Goal: Find specific page/section: Find specific page/section

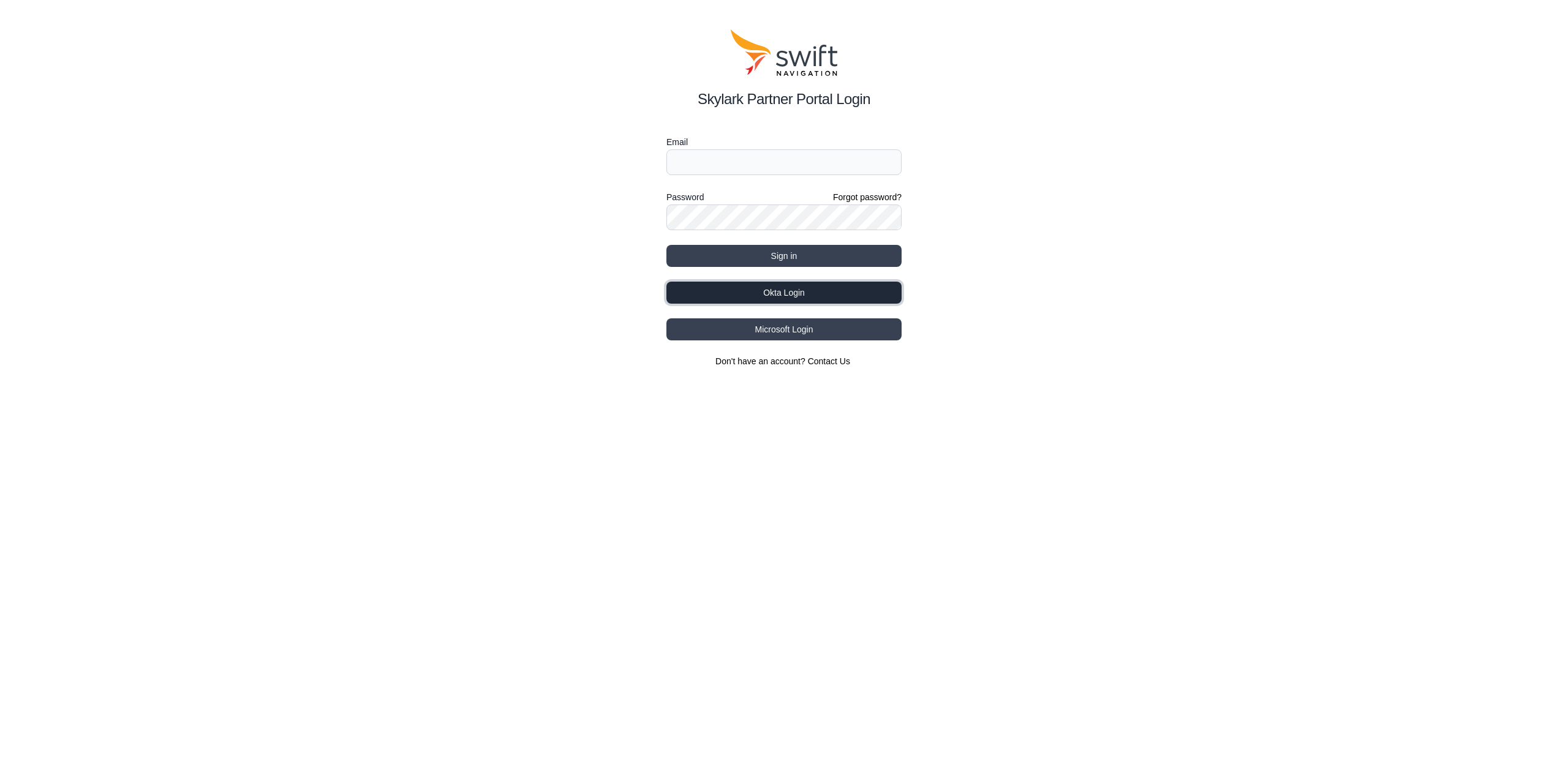
click at [784, 299] on button "Okta Login" at bounding box center [784, 292] width 235 height 22
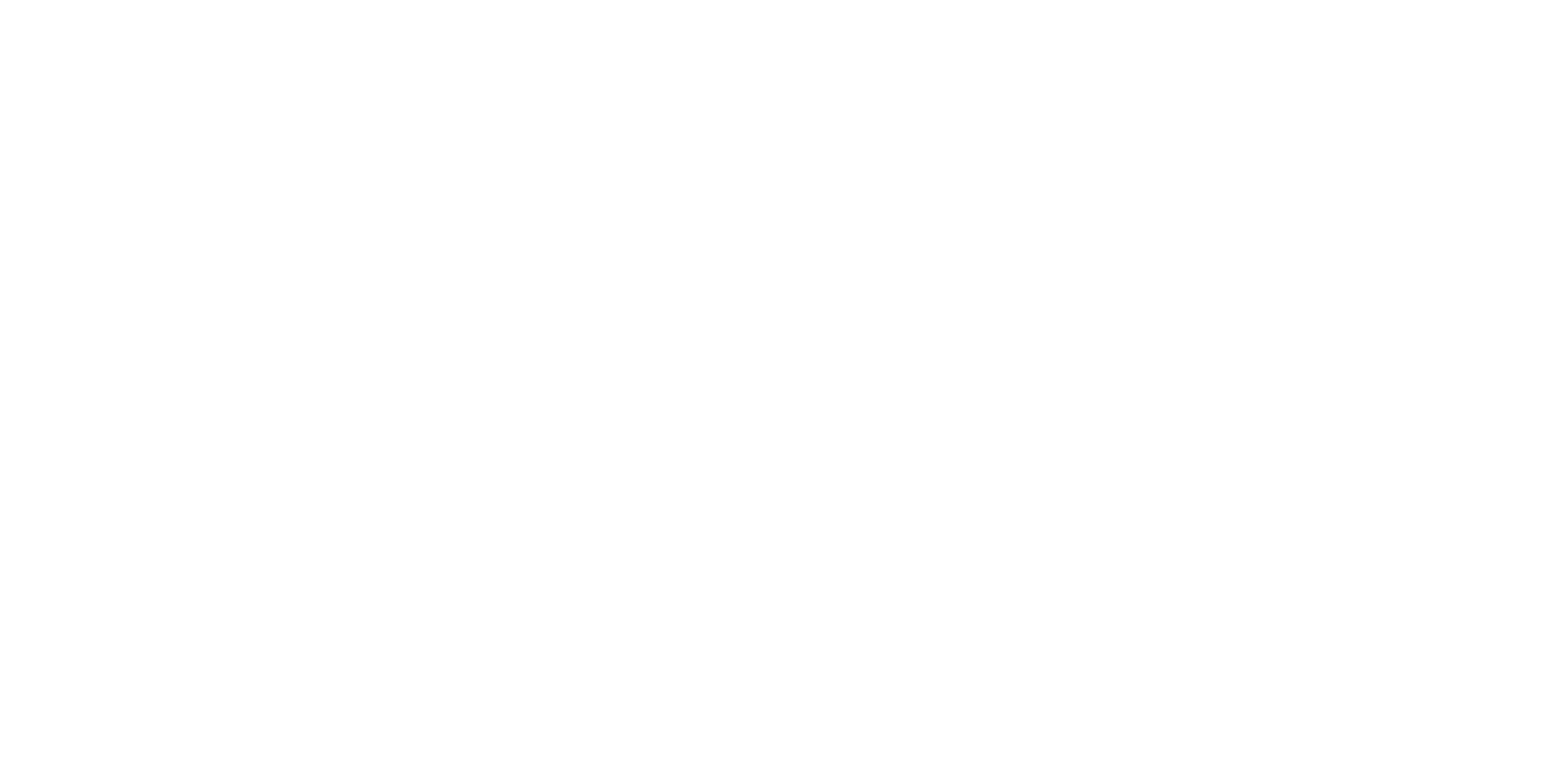
select select
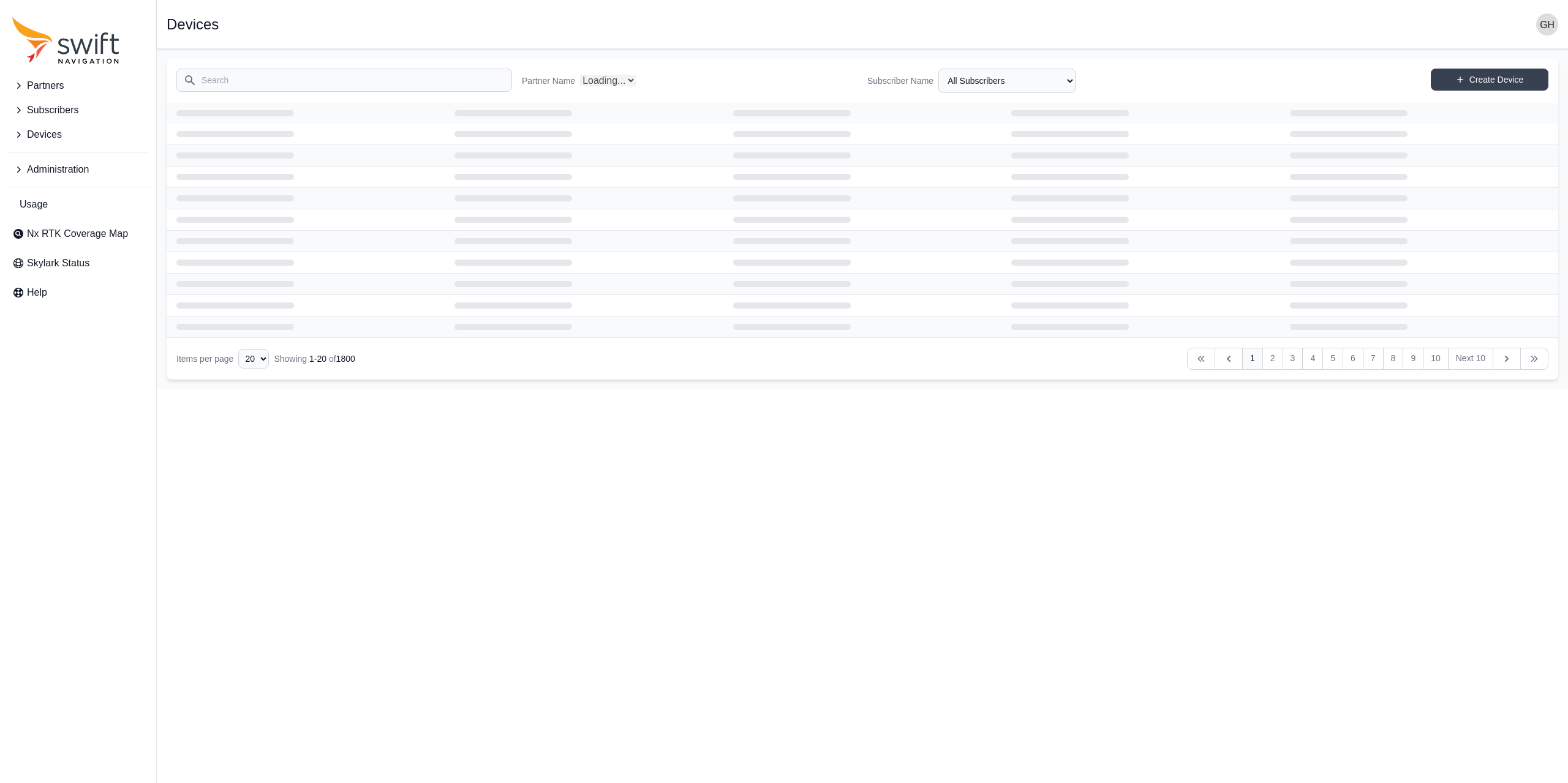
select select "Partner Name"
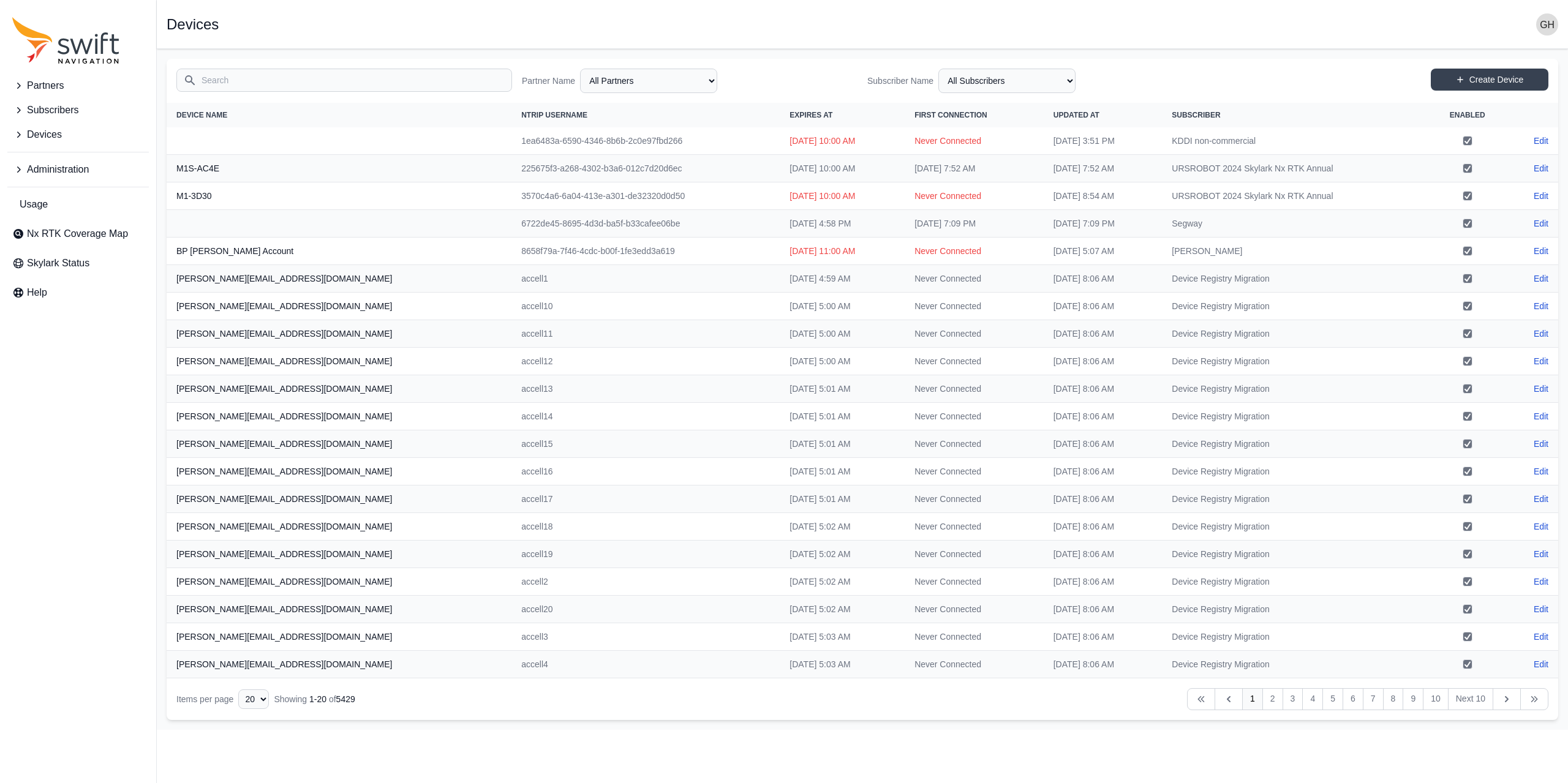
click at [280, 71] on input "Search" at bounding box center [344, 80] width 336 height 23
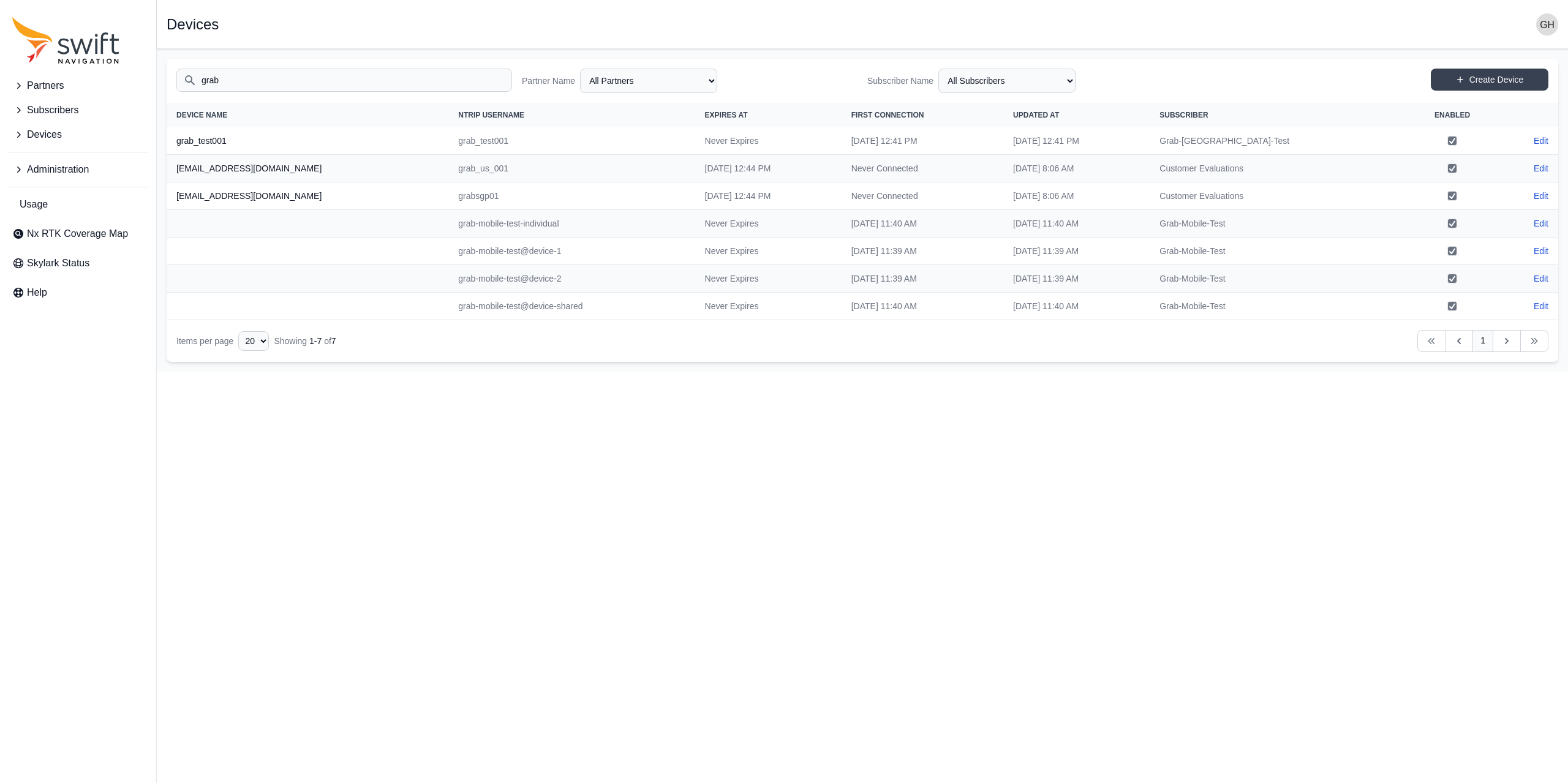
type input "grab"
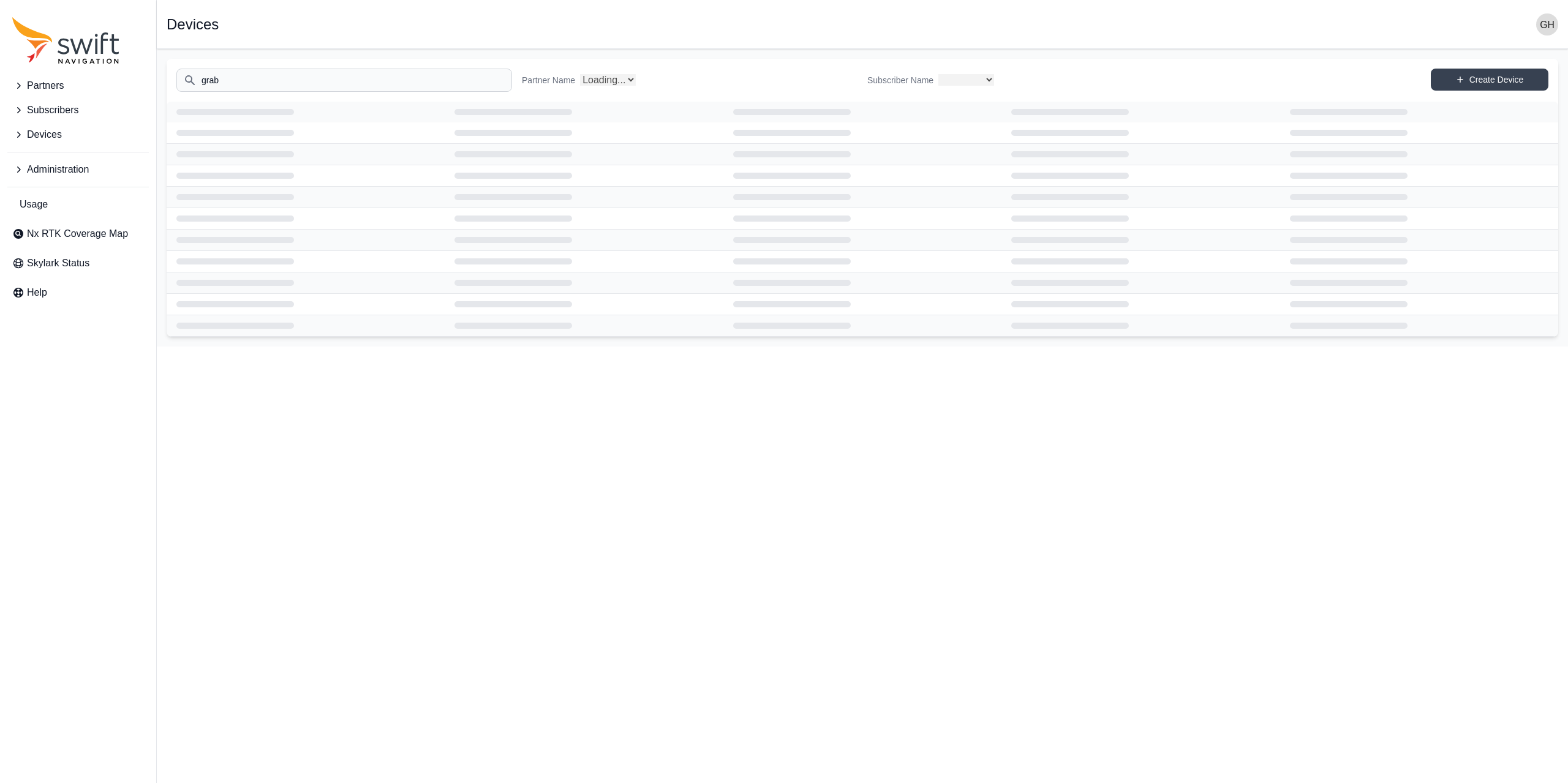
select select
select select "Partner Name"
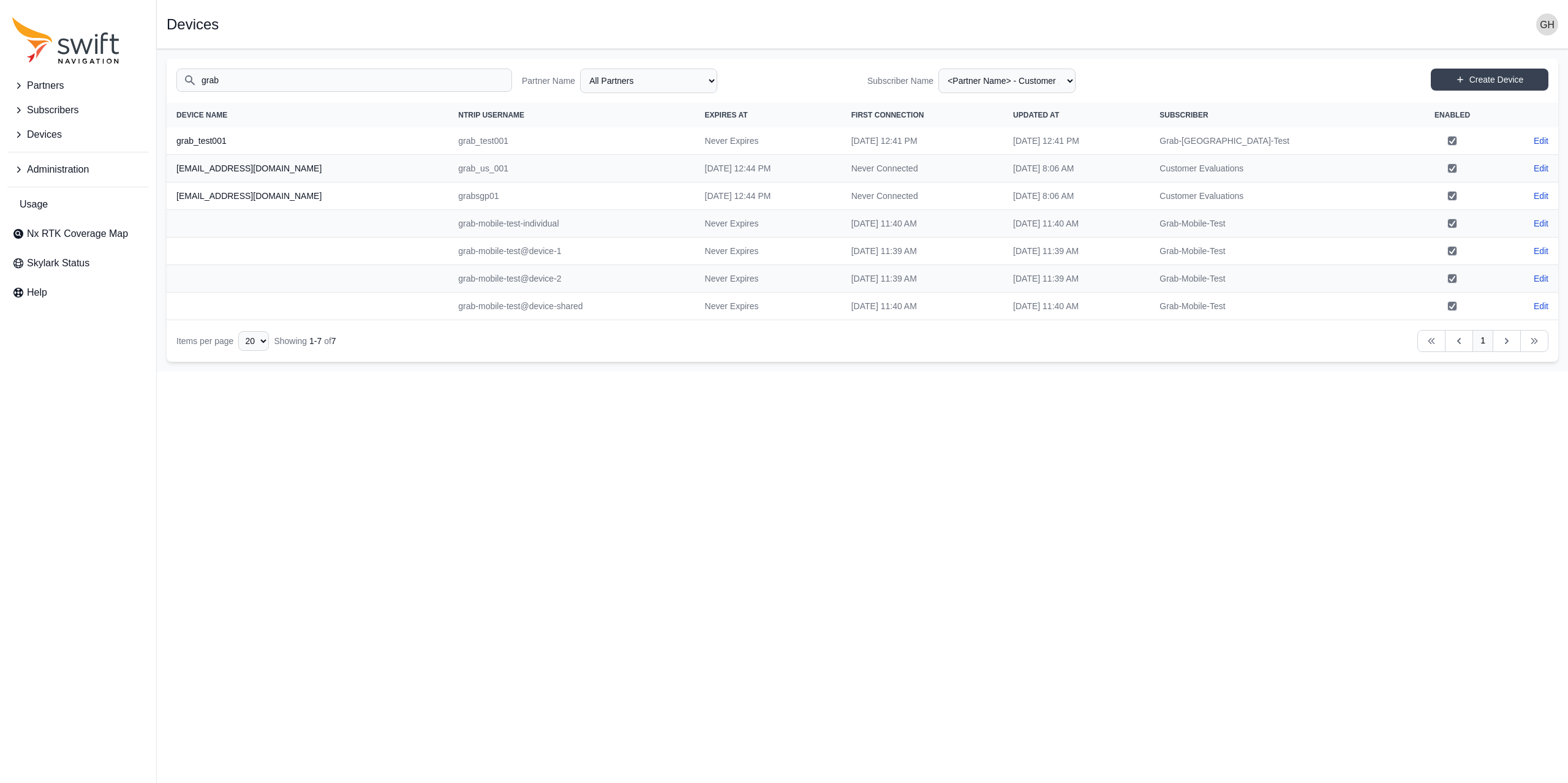
drag, startPoint x: 228, startPoint y: 82, endPoint x: 191, endPoint y: 78, distance: 37.2
click at [191, 78] on input "grab" at bounding box center [344, 80] width 336 height 23
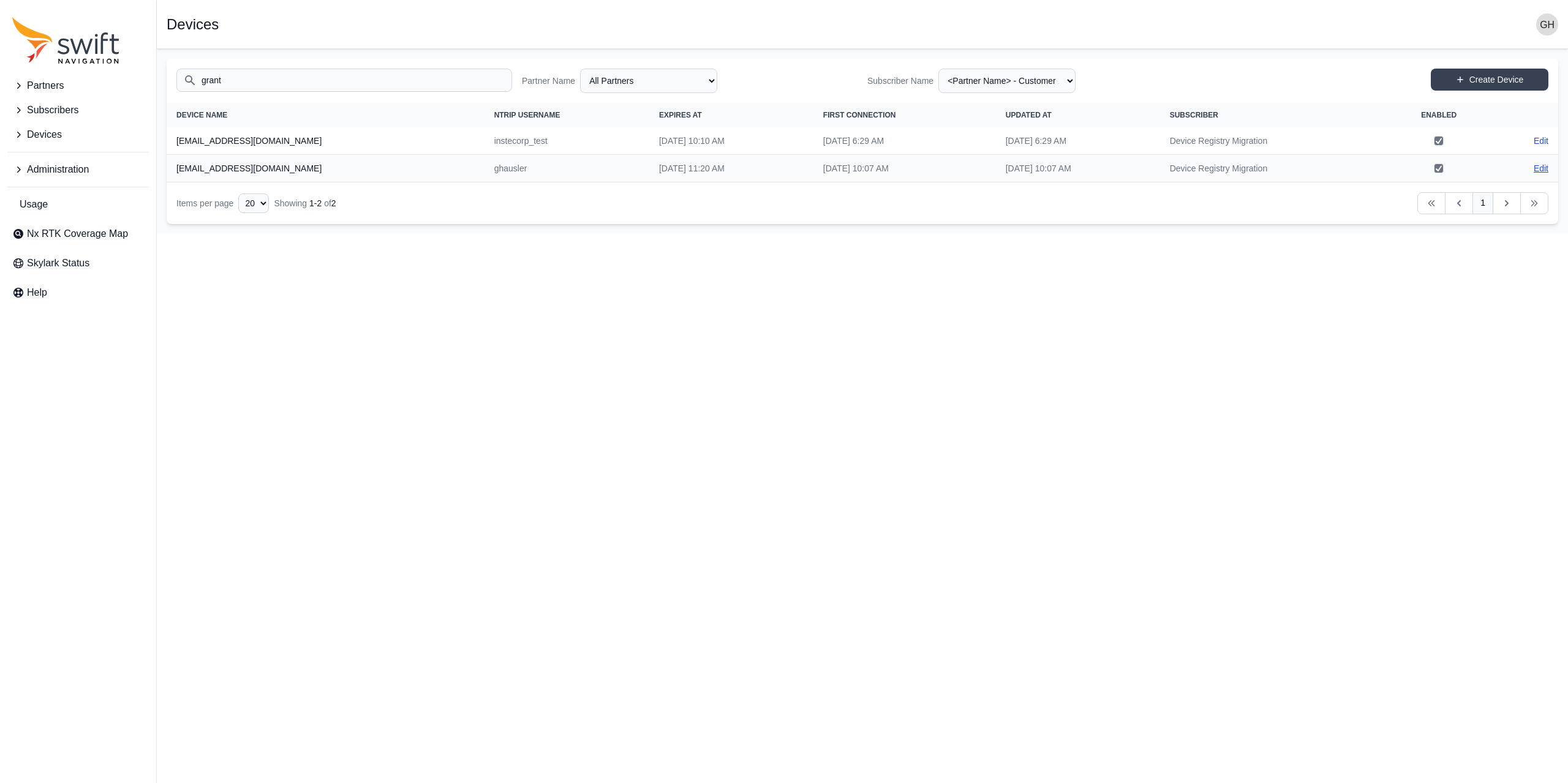
type input "grant"
click at [1542, 164] on link "Edit" at bounding box center [1540, 168] width 15 height 12
select select "ab3272ce-40d0-4c94-a524-96a758ab755c"
select select "7e8434a2-c6ea-49f0-86b6-41d2490d7345"
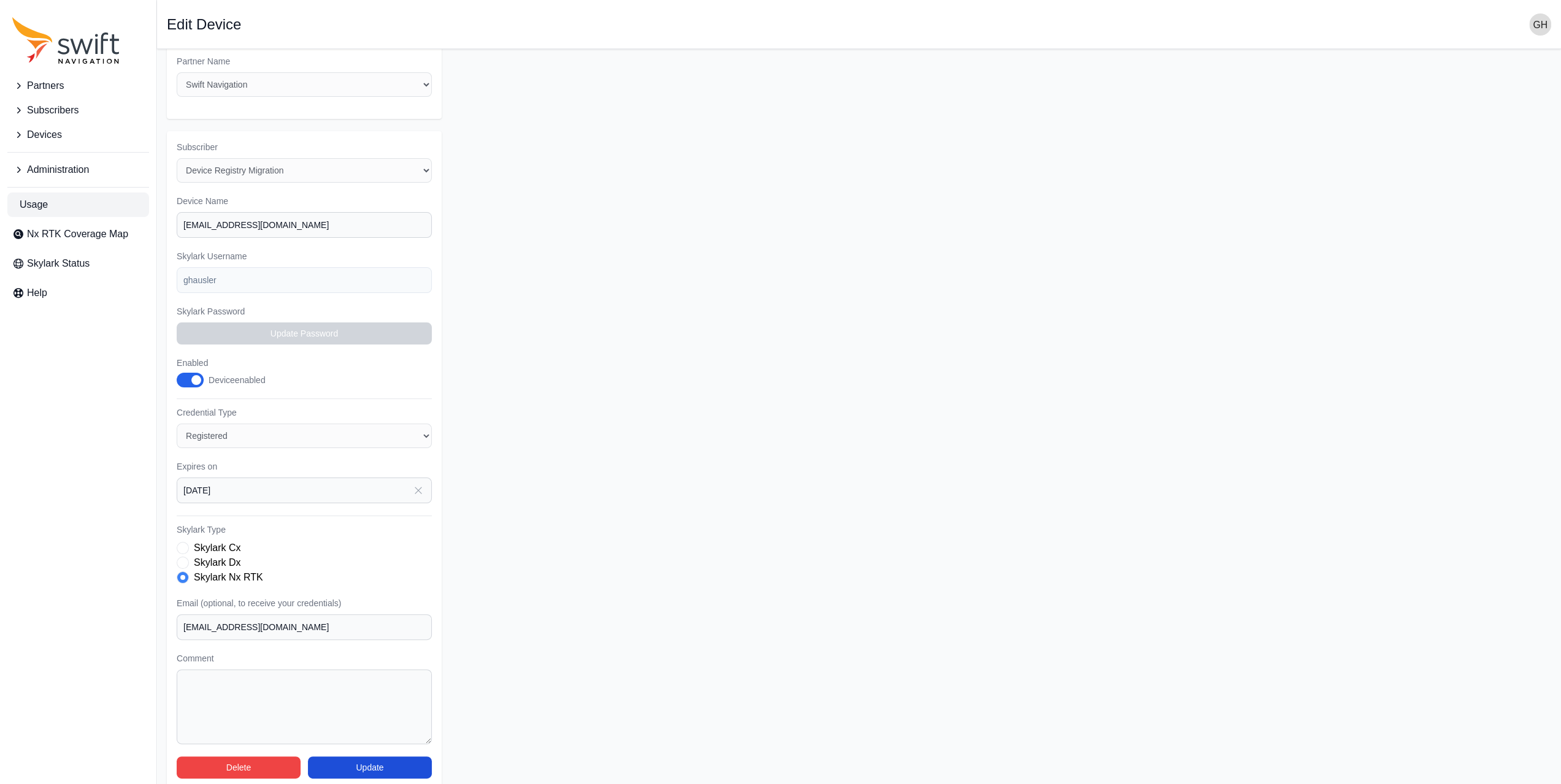
scroll to position [21, 0]
